Goal: Contribute content

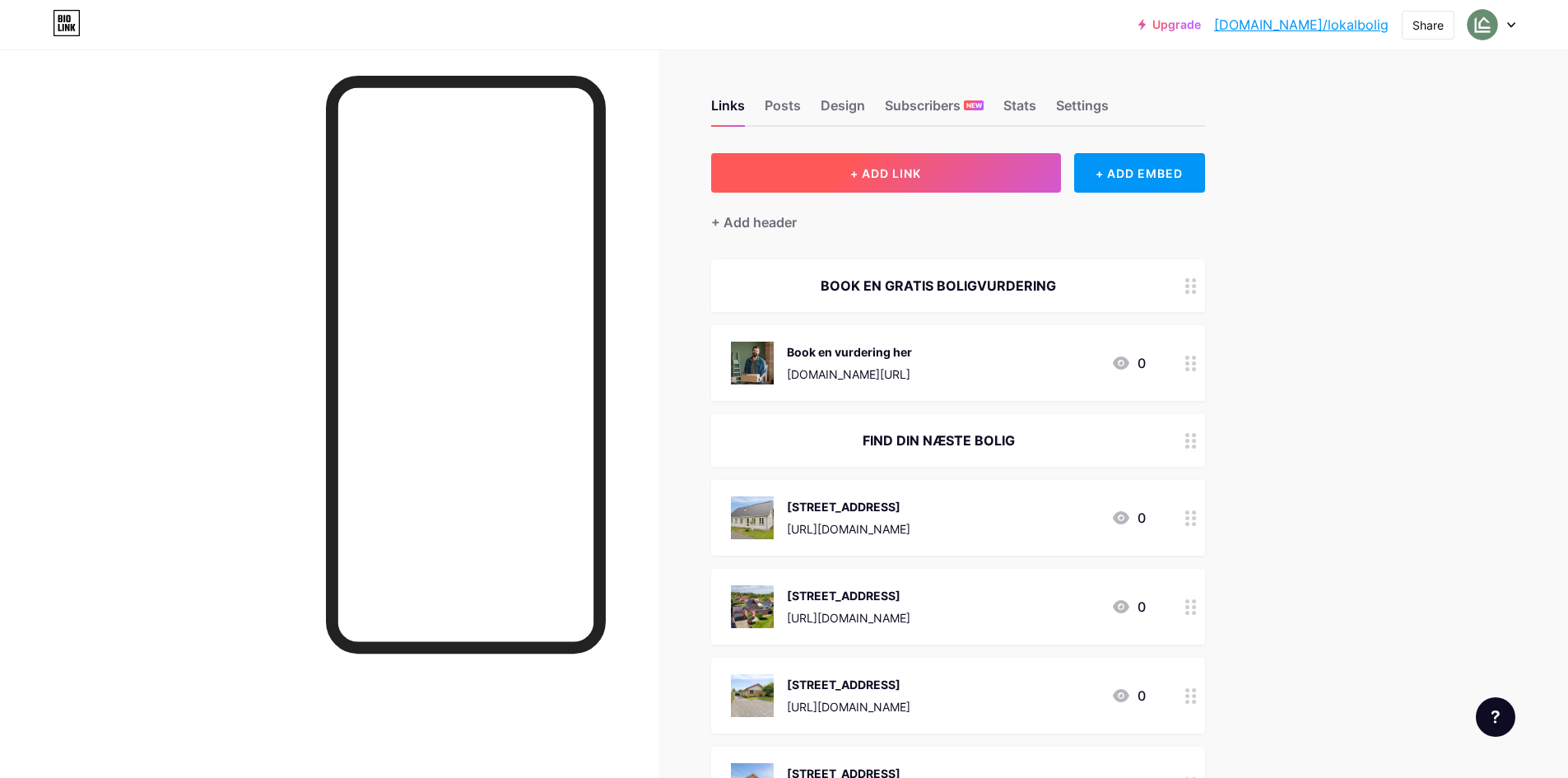
click at [943, 189] on button "+ ADD LINK" at bounding box center [885, 173] width 350 height 40
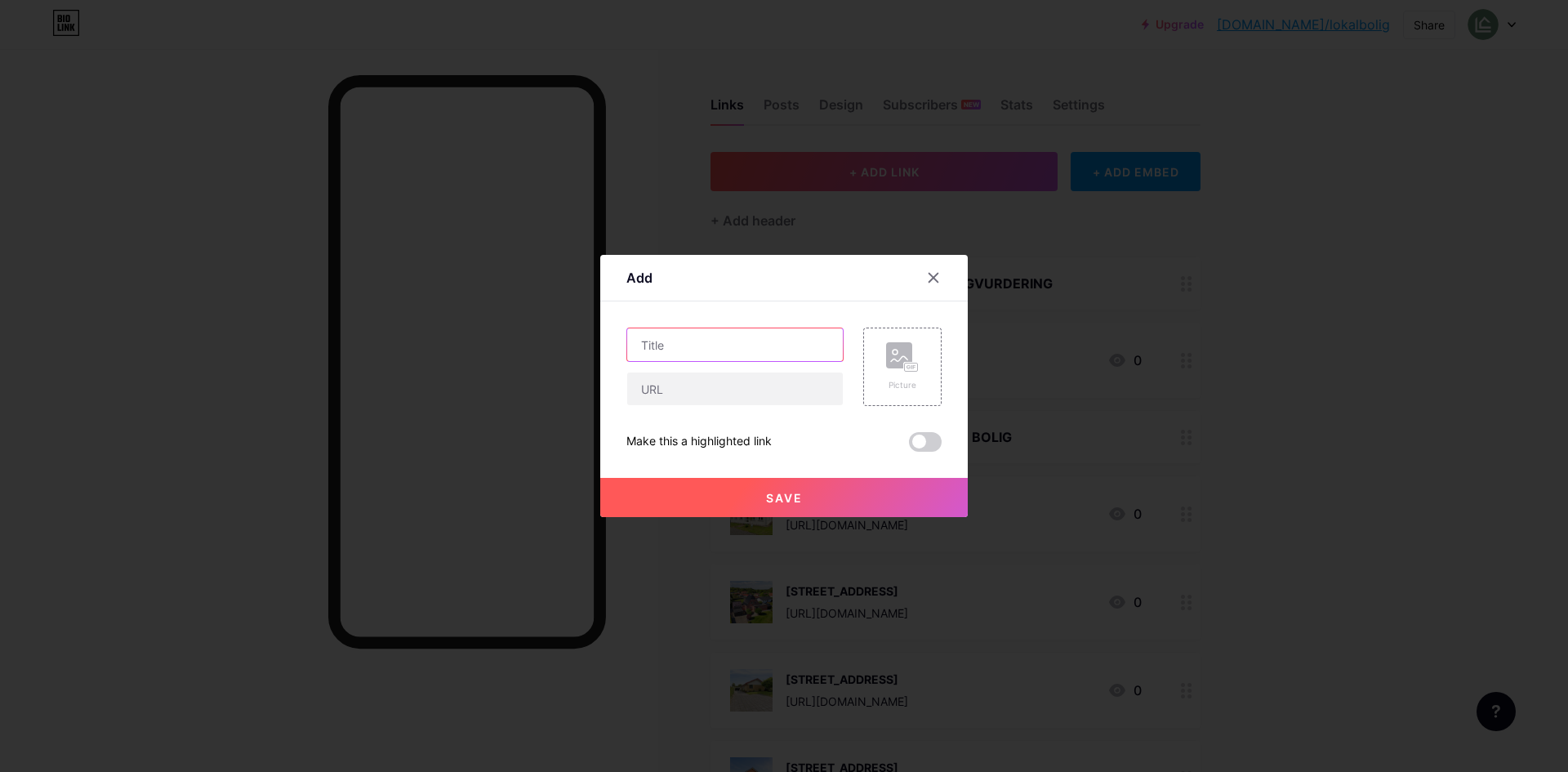
click at [706, 344] on input "text" at bounding box center [734, 344] width 215 height 33
type input "H.P. [STREET_ADDRESS]"
click at [687, 398] on input "text" at bounding box center [734, 388] width 215 height 33
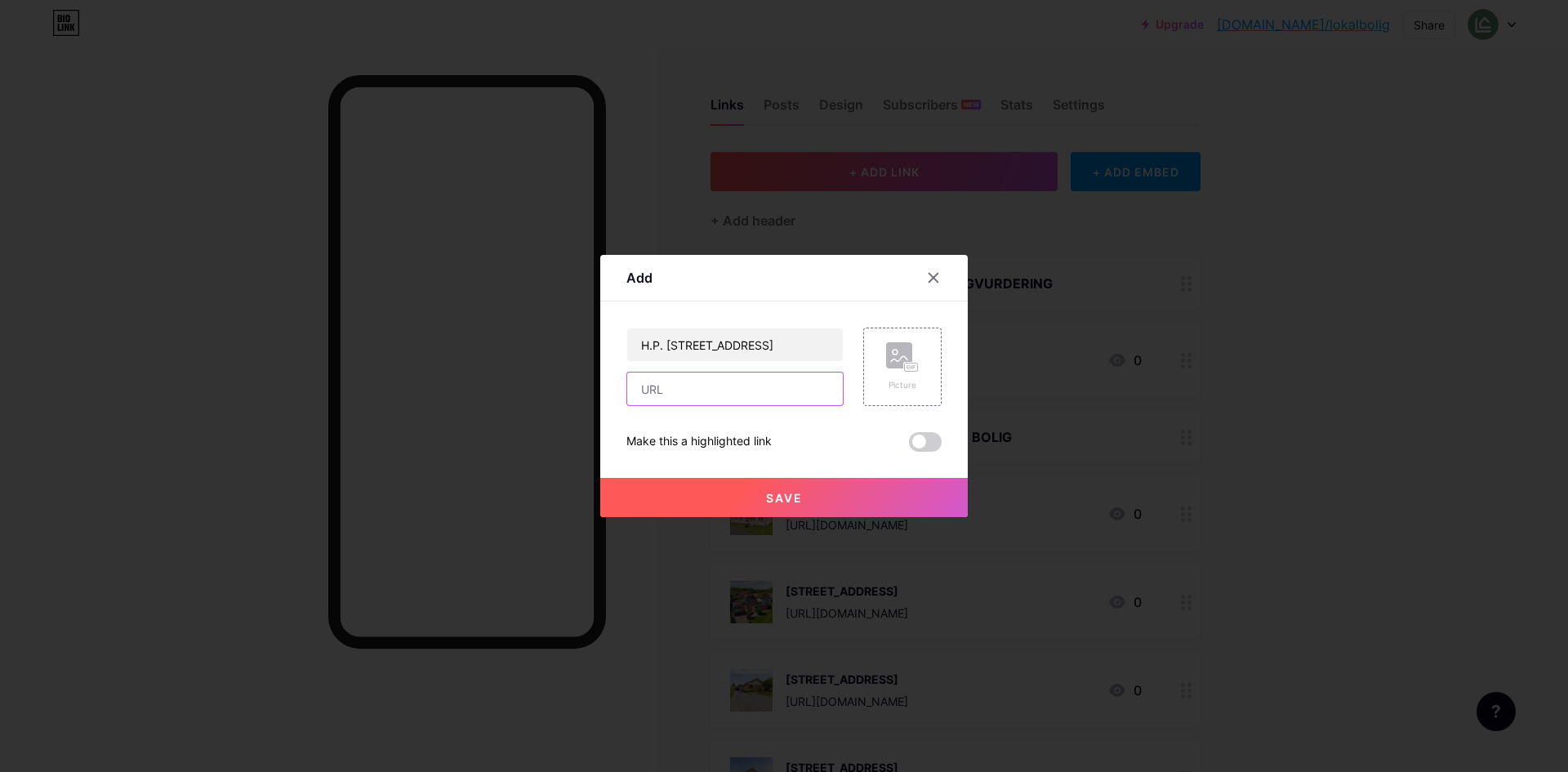
paste input "[URL][DOMAIN_NAME]"
type input "[URL][DOMAIN_NAME]"
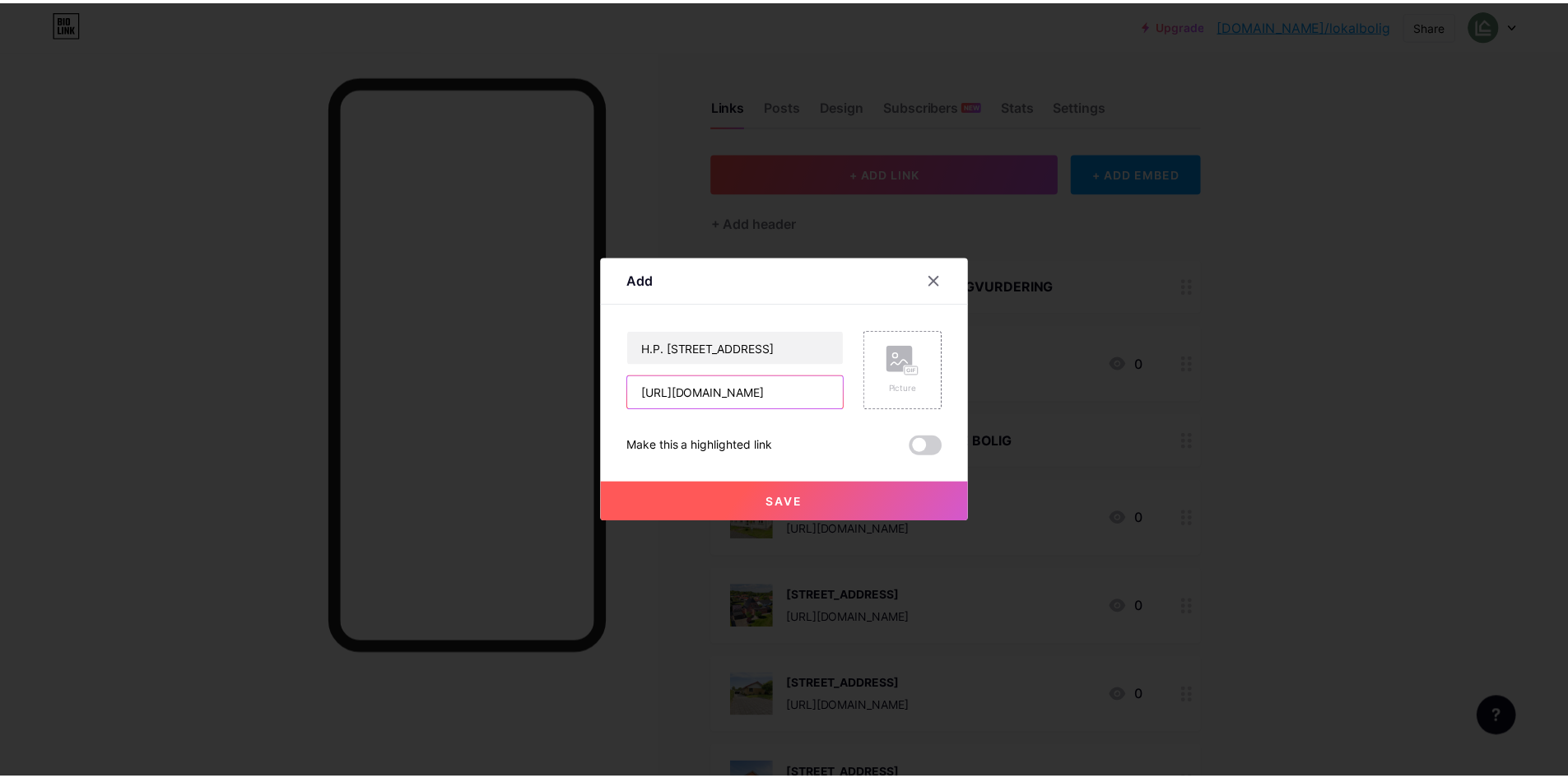
scroll to position [0, 0]
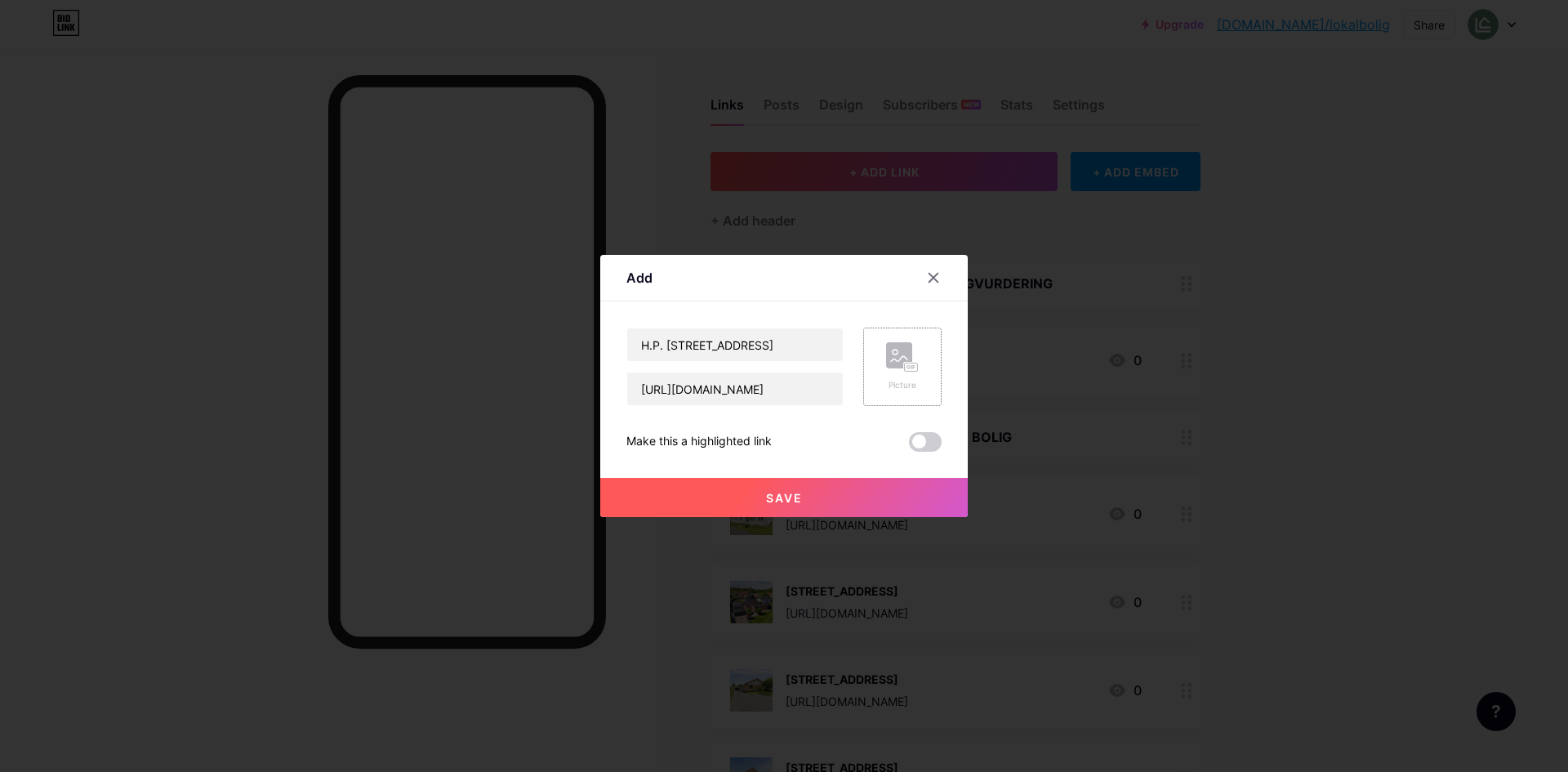
click at [876, 371] on div "Picture" at bounding box center [903, 367] width 79 height 79
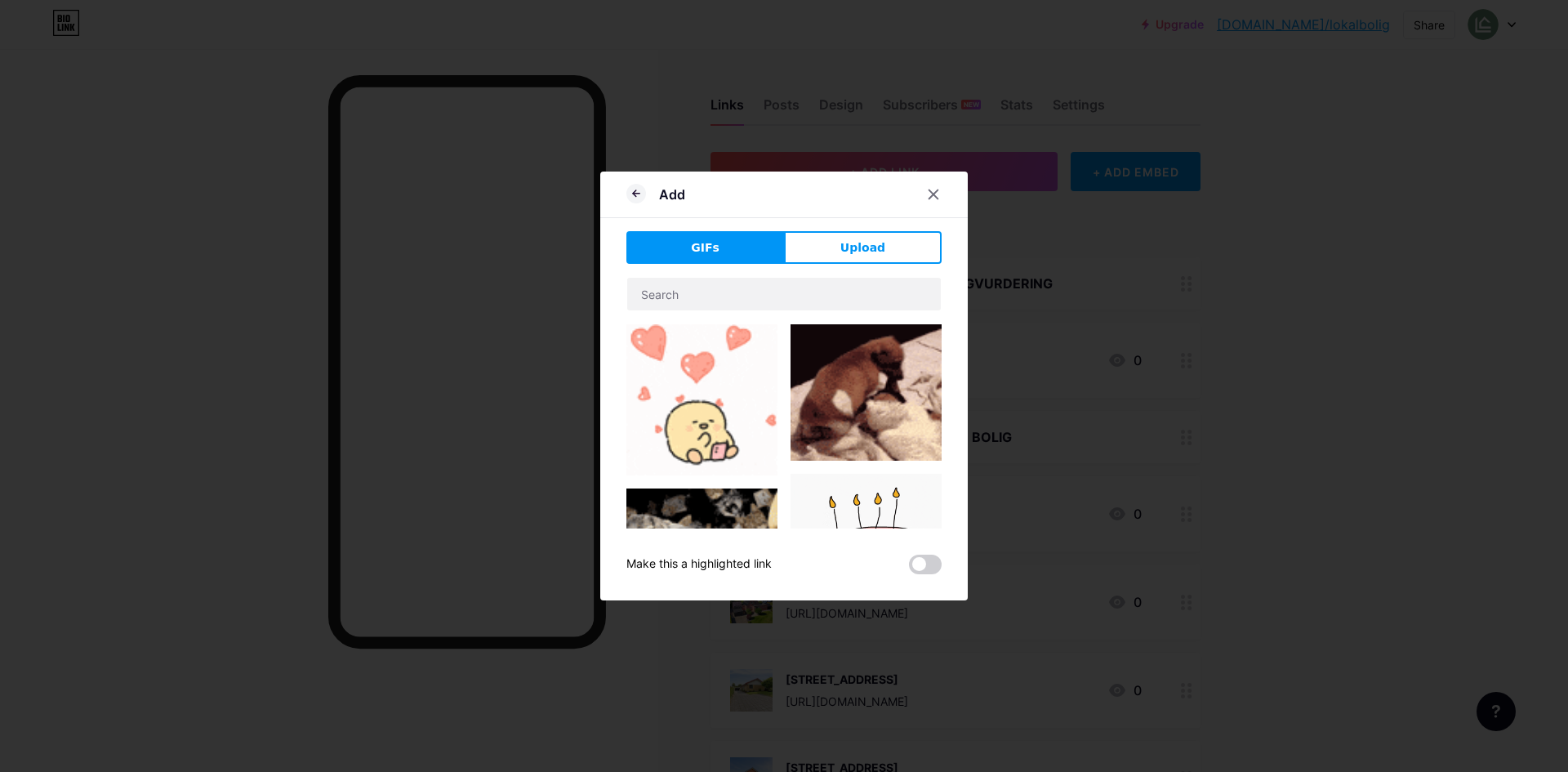
drag, startPoint x: 874, startPoint y: 228, endPoint x: 868, endPoint y: 246, distance: 19.0
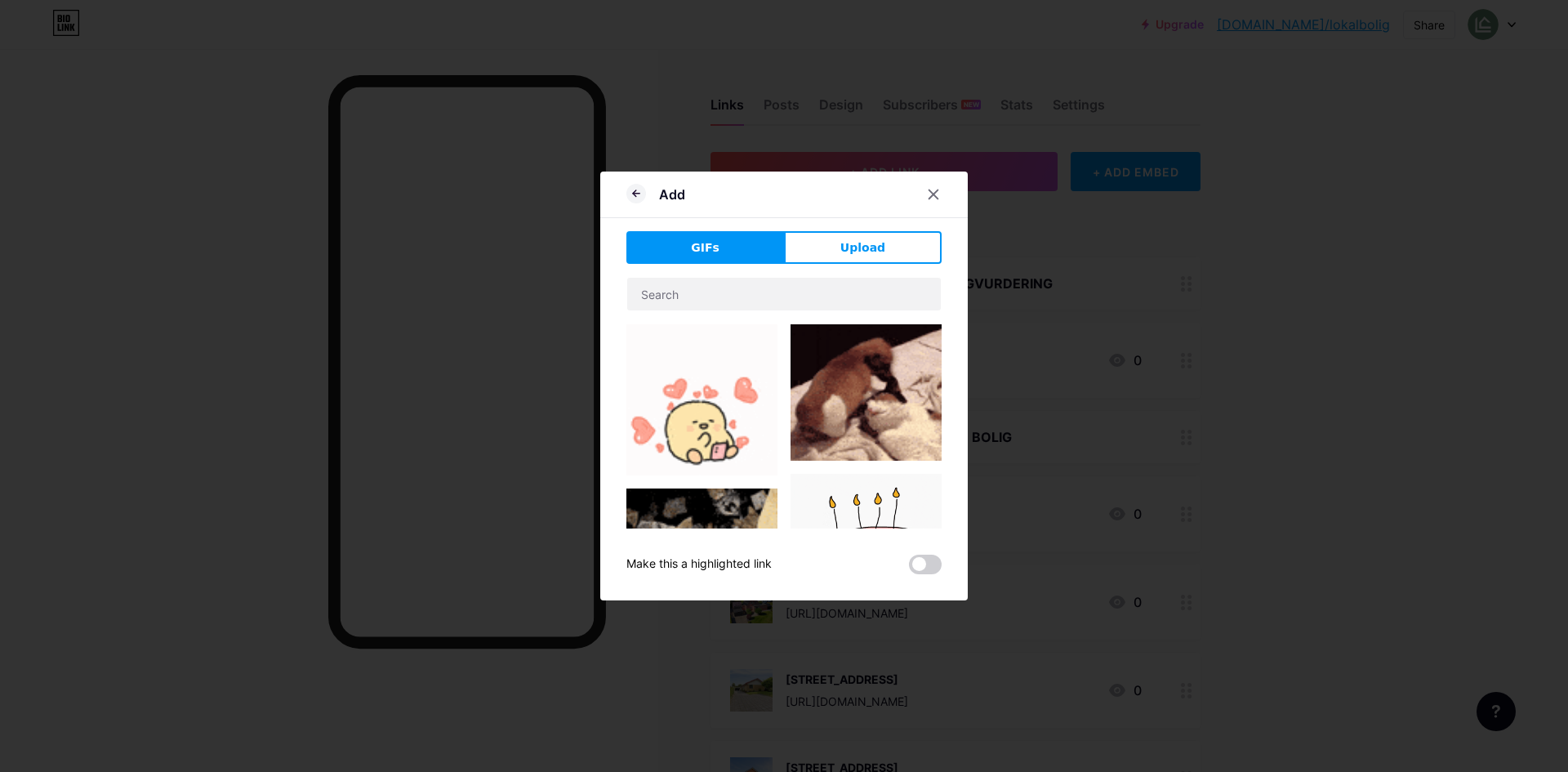
click at [875, 228] on div "Add GIFs Upload Content YouTube Play YouTube video without leaving your page. A…" at bounding box center [783, 386] width 368 height 429
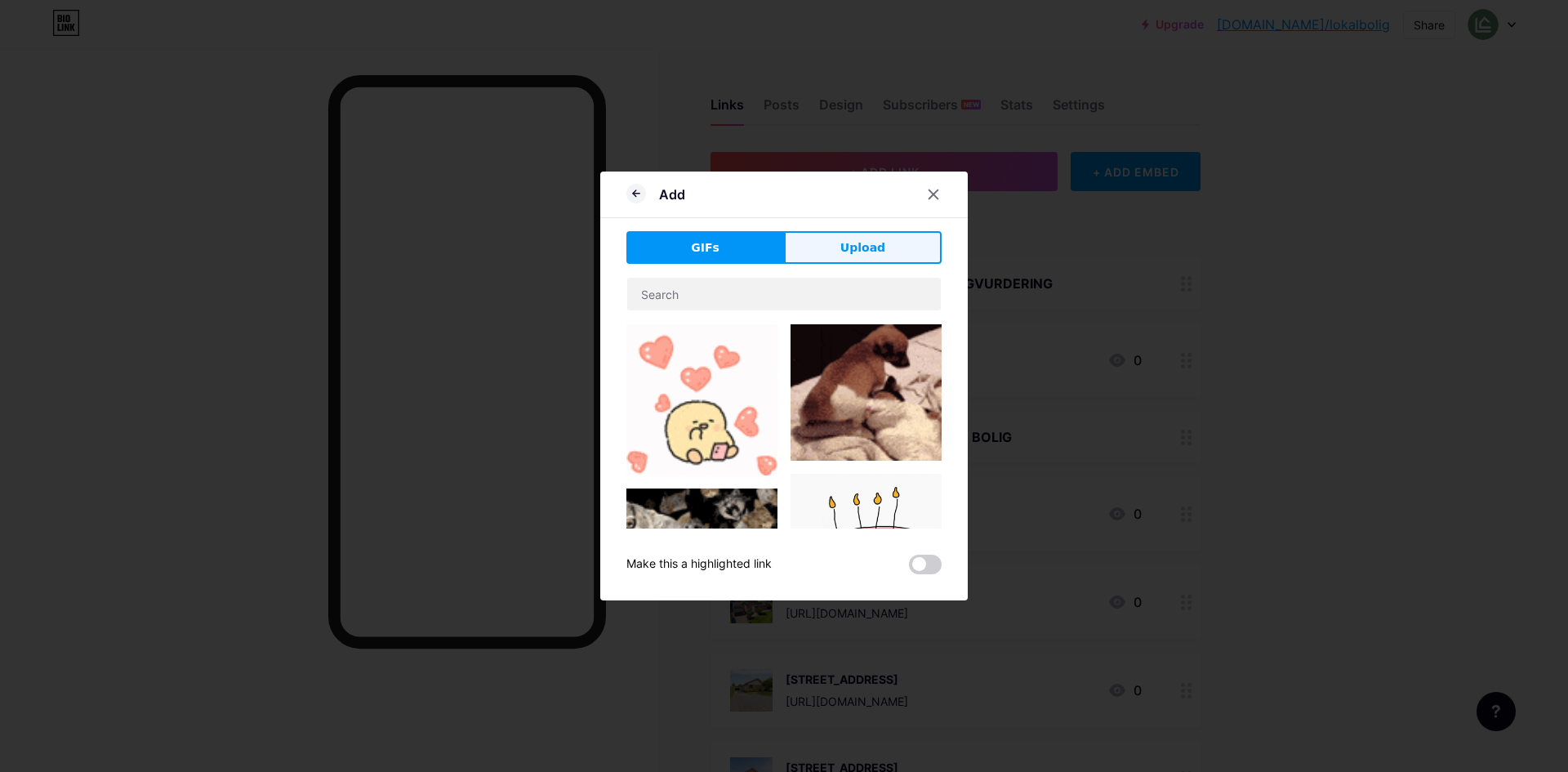
click at [867, 250] on span "Upload" at bounding box center [863, 248] width 45 height 17
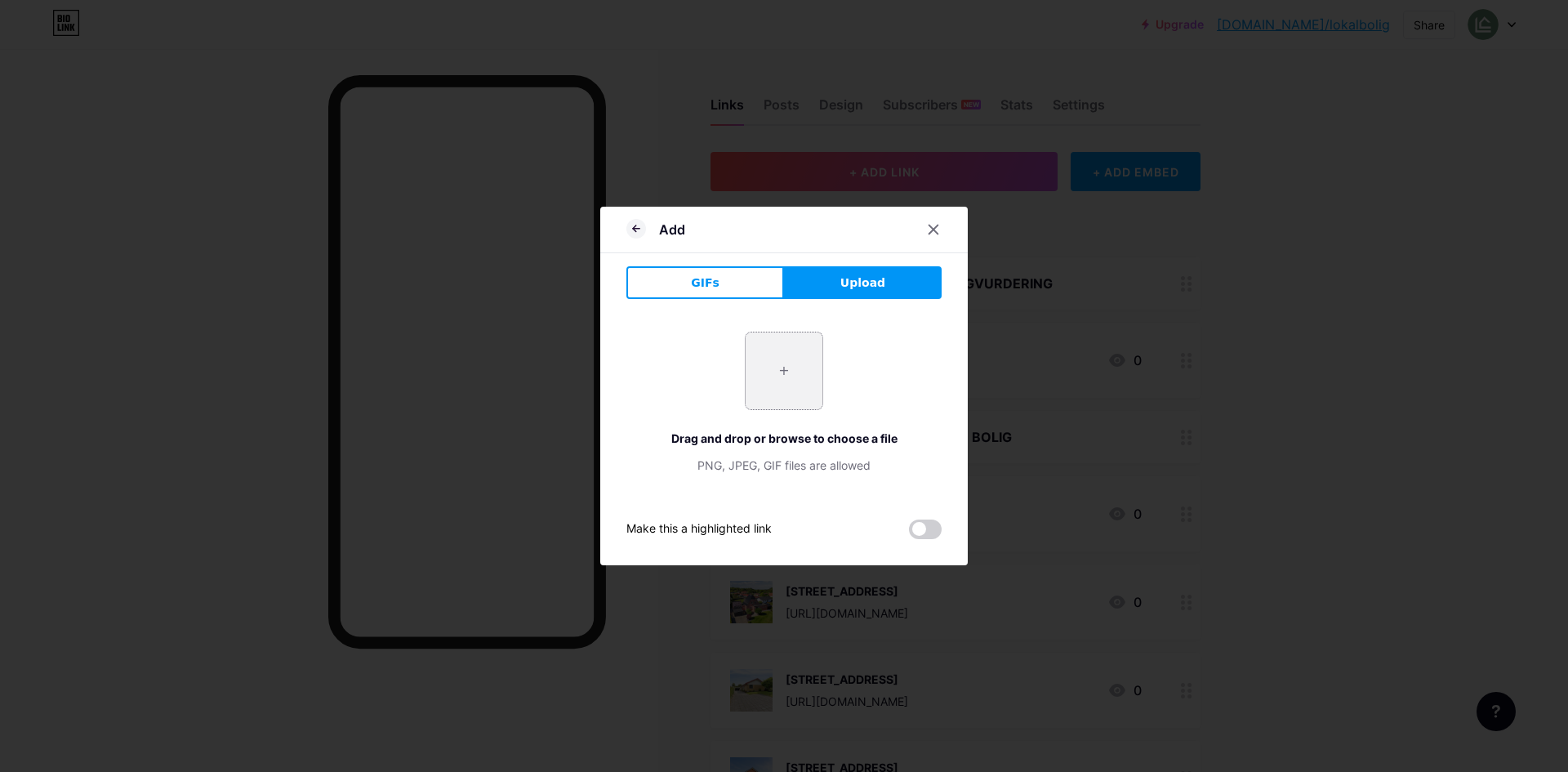
click at [795, 348] on input "file" at bounding box center [784, 371] width 77 height 77
type input "C:\fakepath\DSC02429.webp"
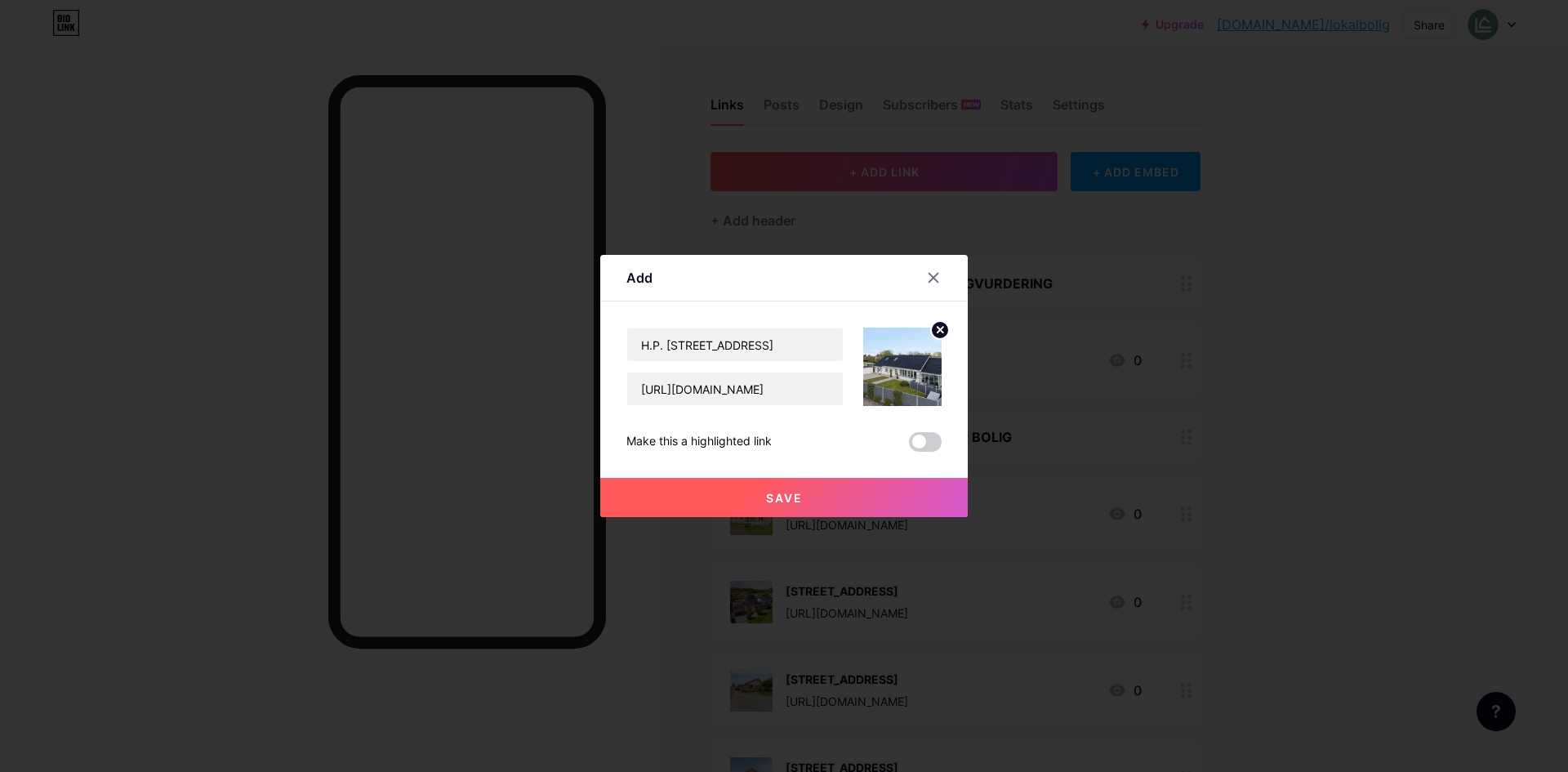
click at [761, 489] on button "Save" at bounding box center [783, 498] width 368 height 39
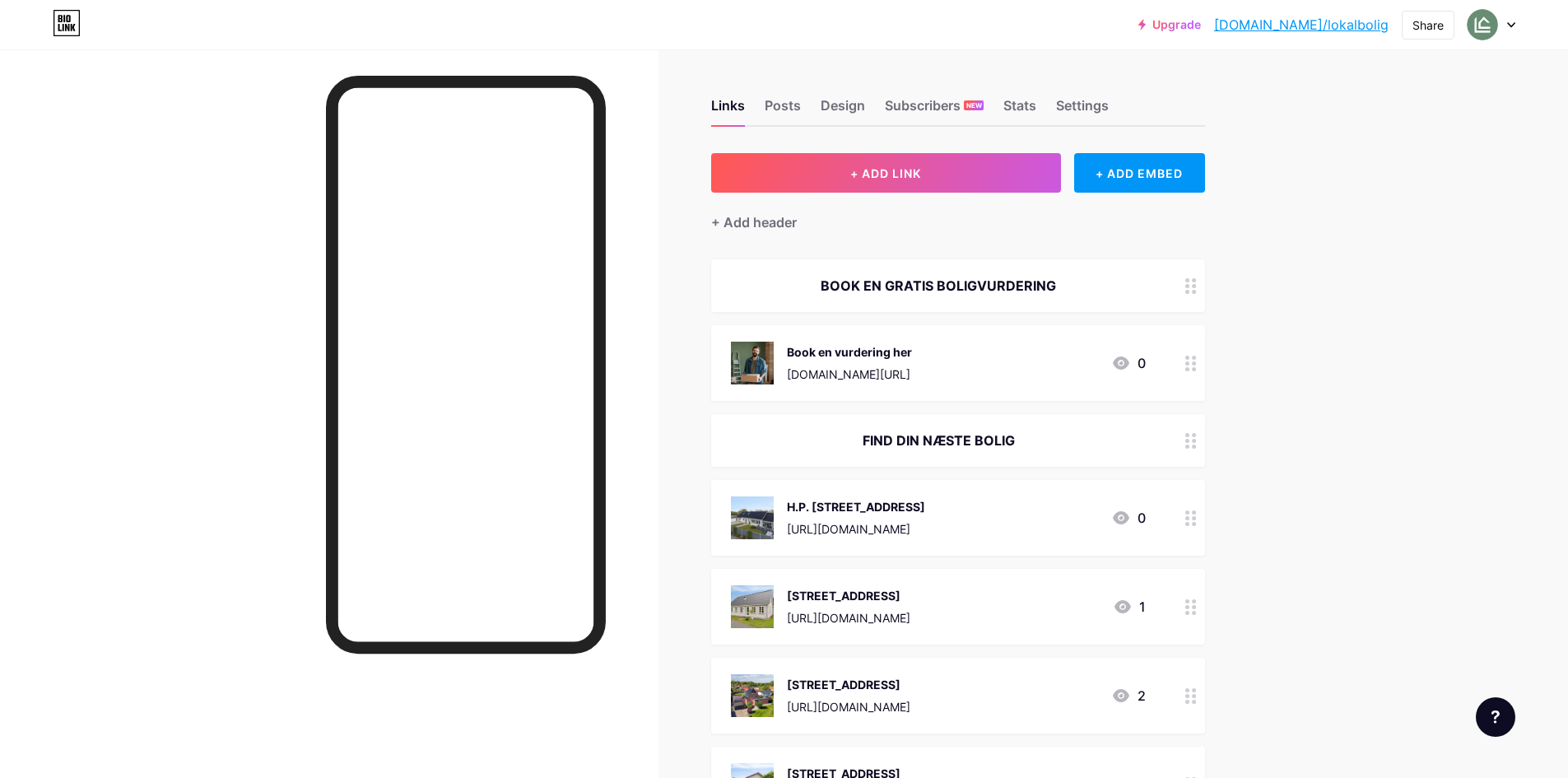
click at [236, 375] on div at bounding box center [329, 438] width 658 height 778
